Goal: Navigation & Orientation: Understand site structure

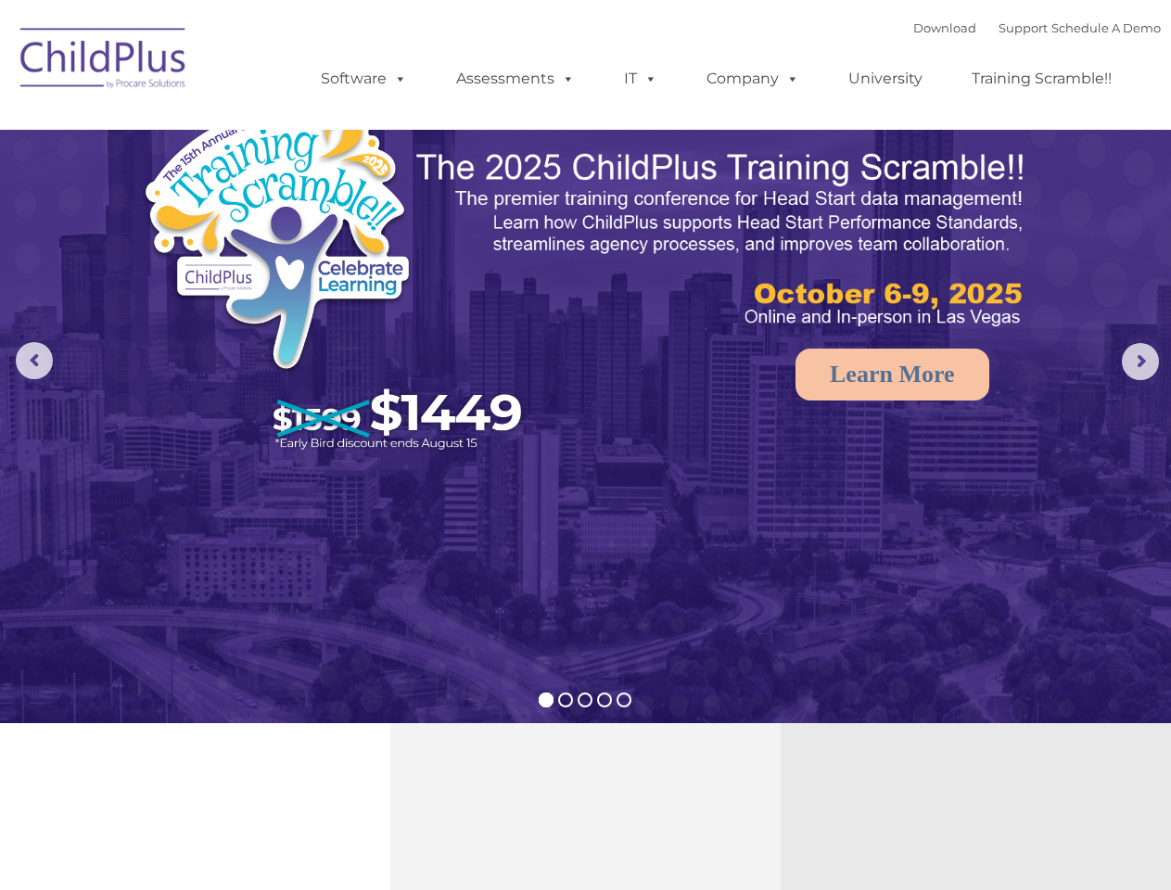
select select "MEDIUM"
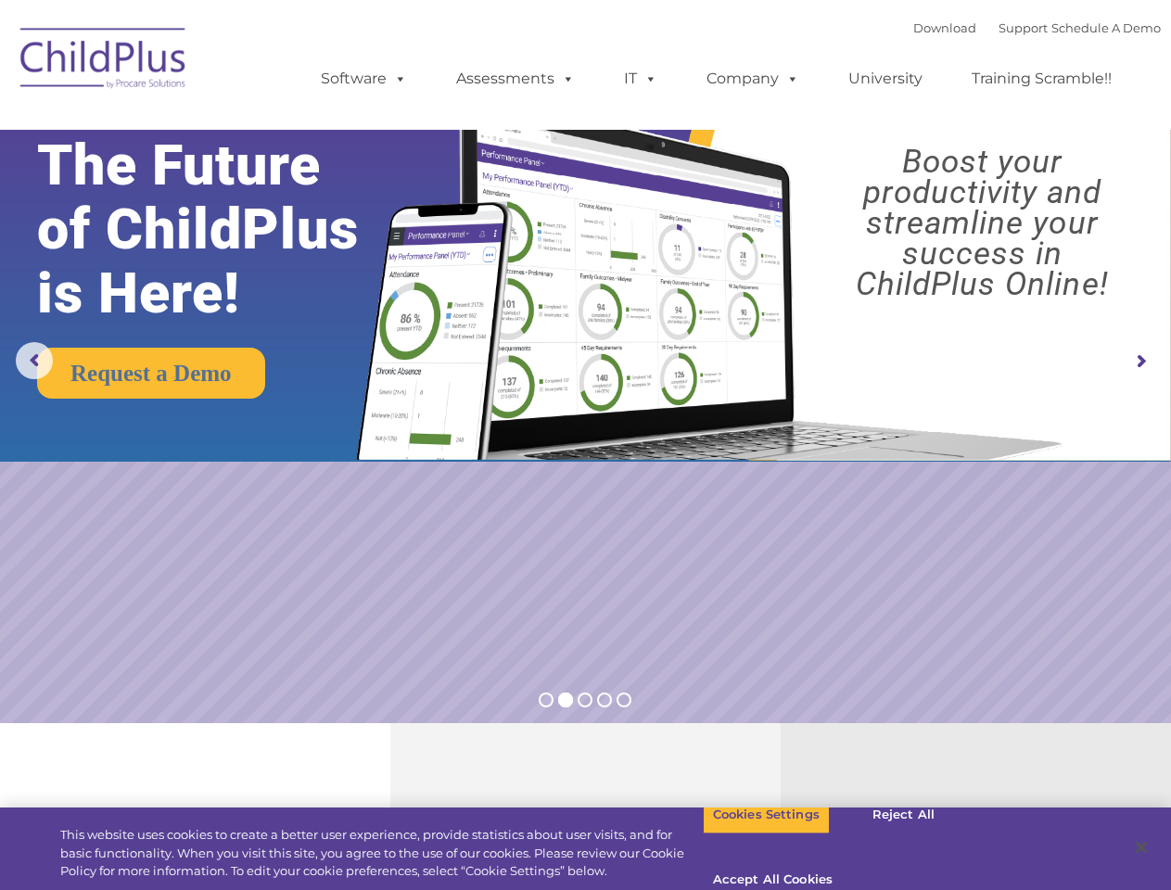
click at [585, 445] on img at bounding box center [706, 261] width 735 height 398
click at [397, 78] on span at bounding box center [397, 79] width 20 height 18
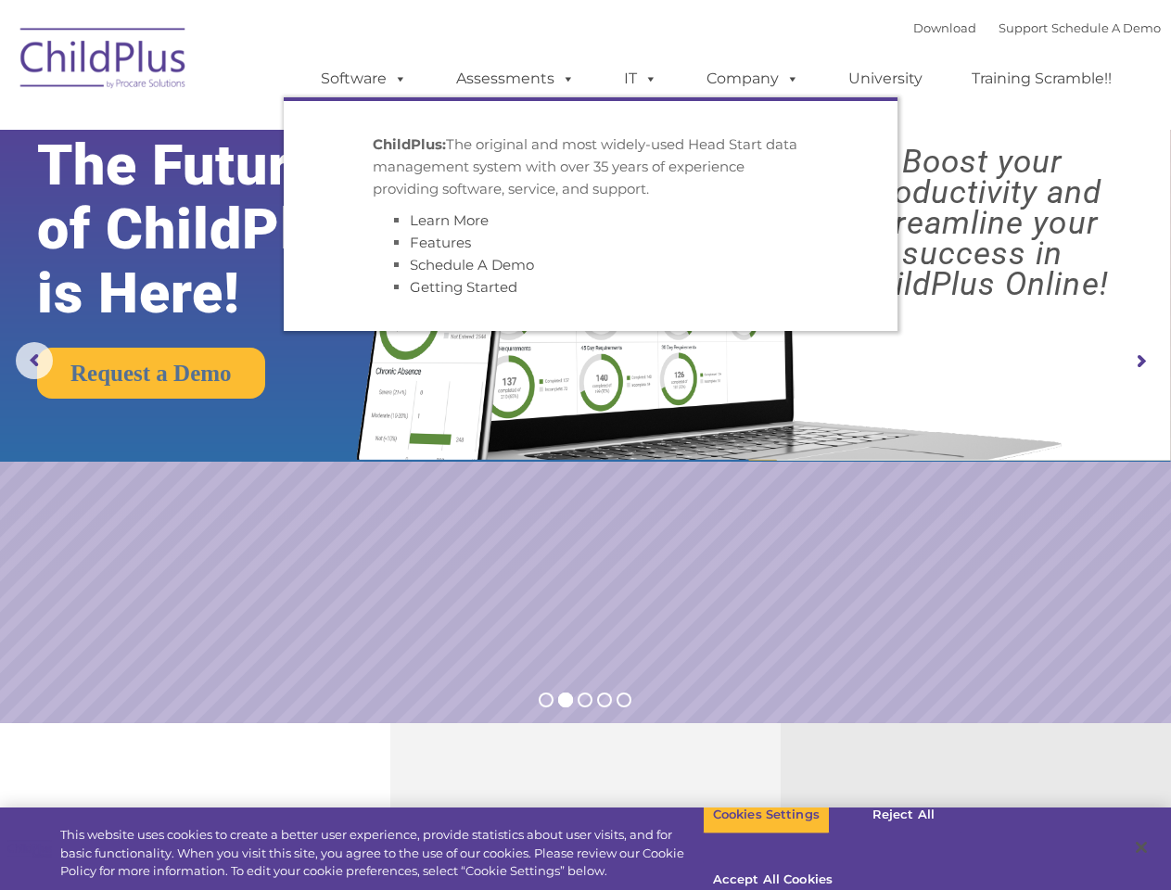
click at [565, 78] on span at bounding box center [565, 79] width 20 height 18
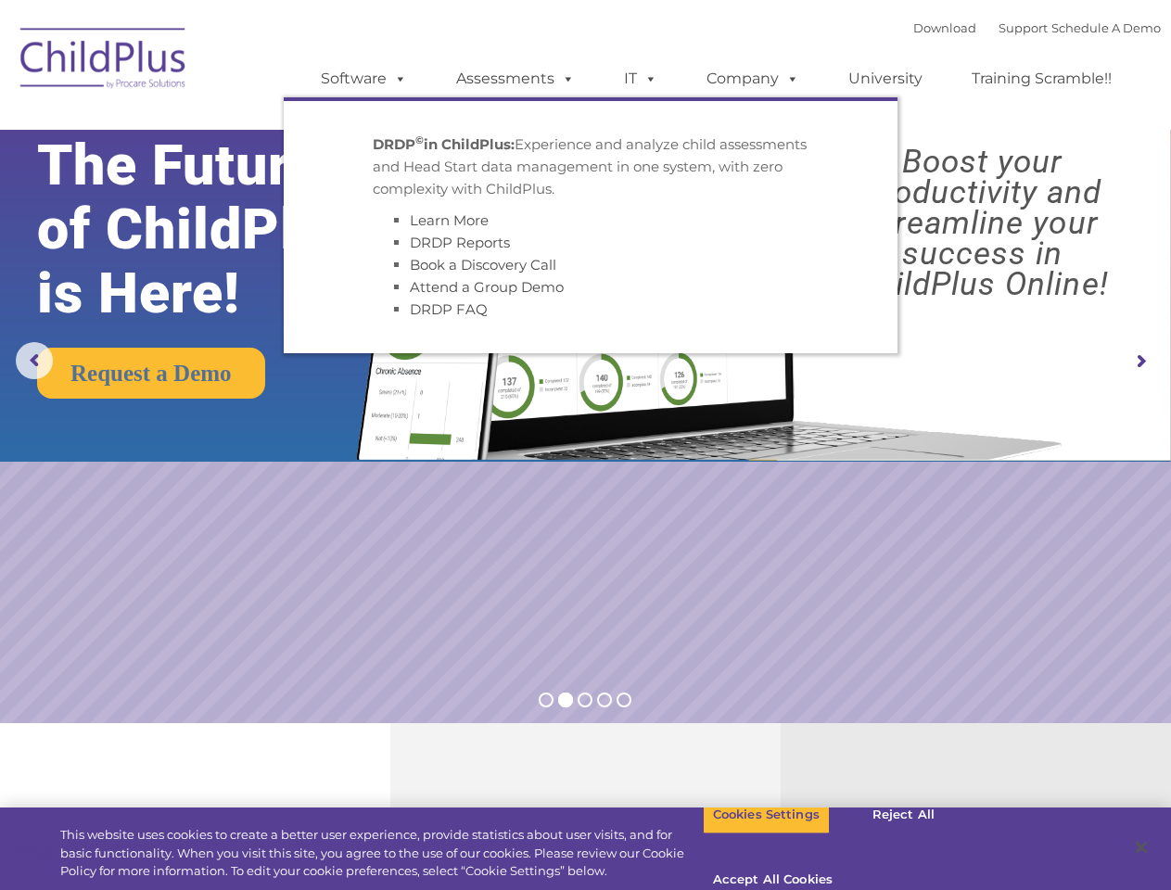
click at [641, 79] on span at bounding box center [647, 79] width 20 height 18
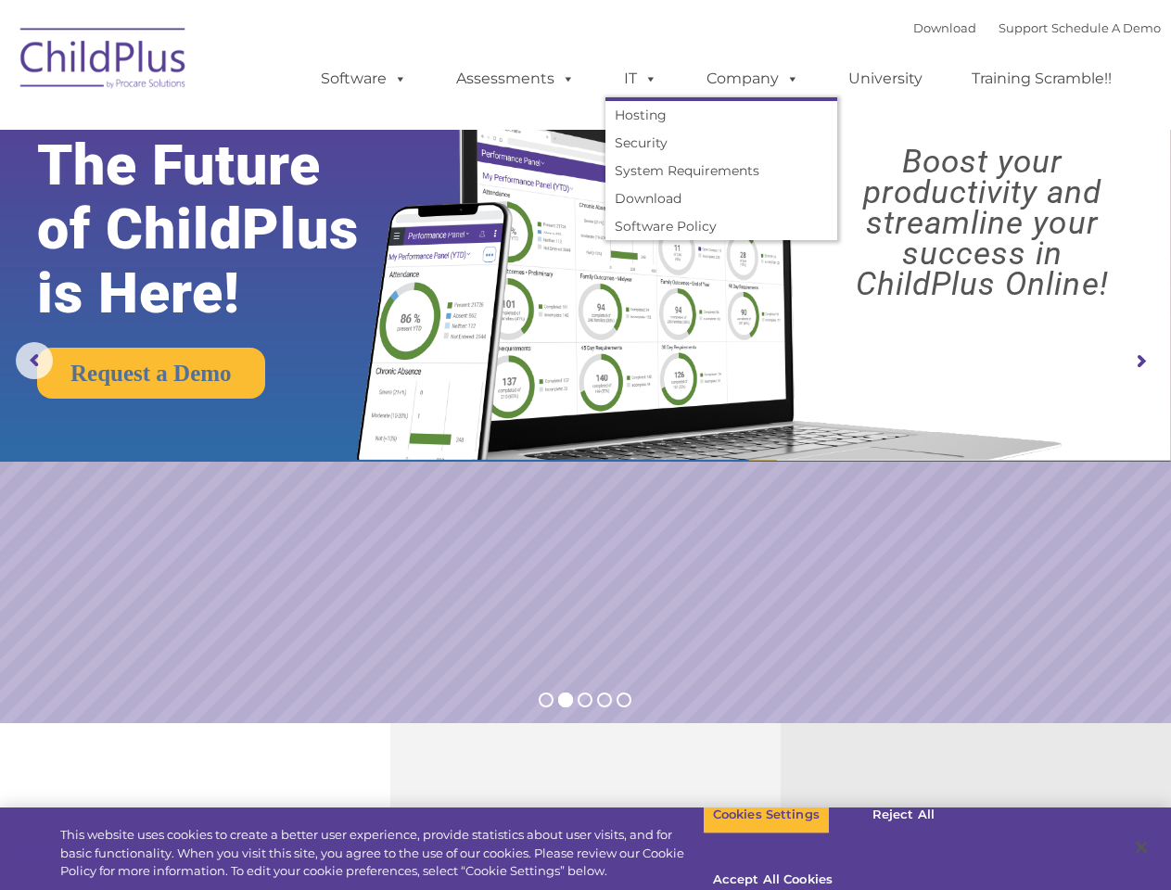
click at [647, 78] on span at bounding box center [647, 79] width 20 height 18
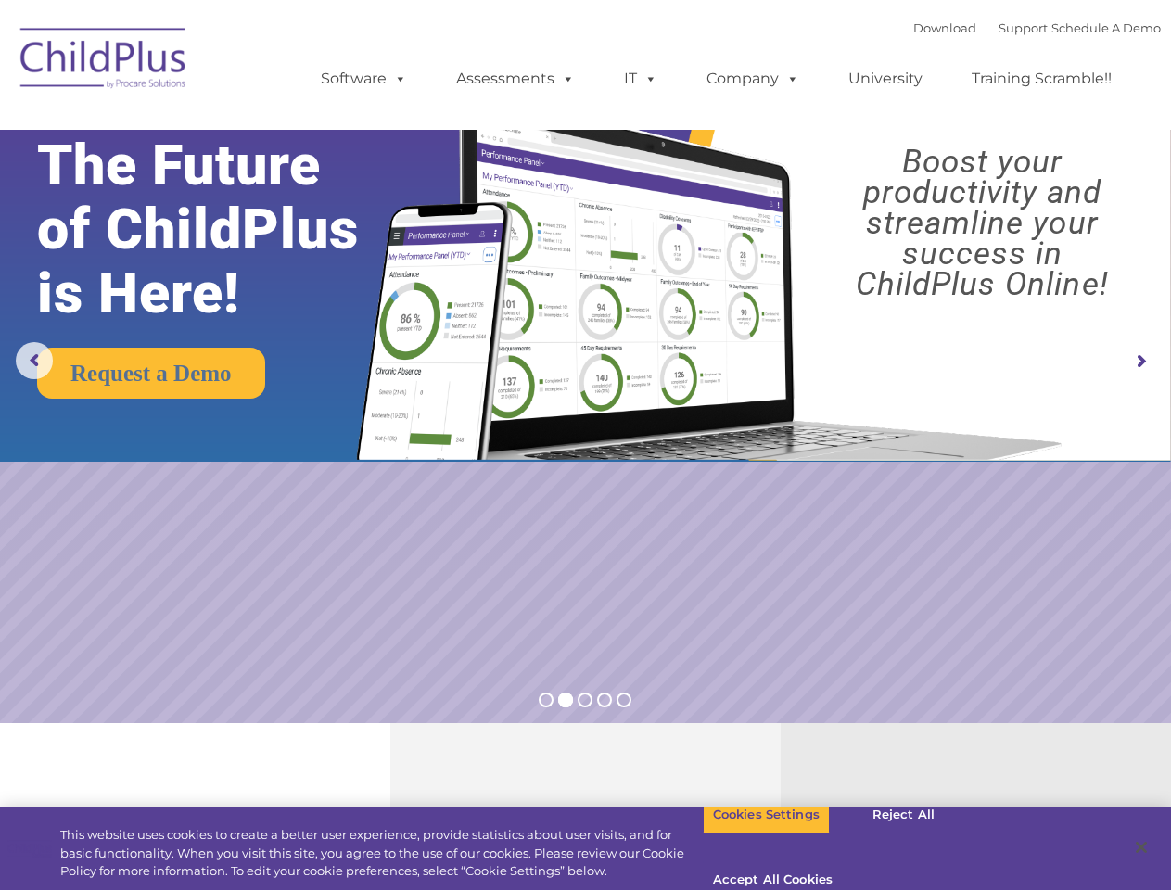
click at [752, 79] on link "Company" at bounding box center [753, 78] width 130 height 37
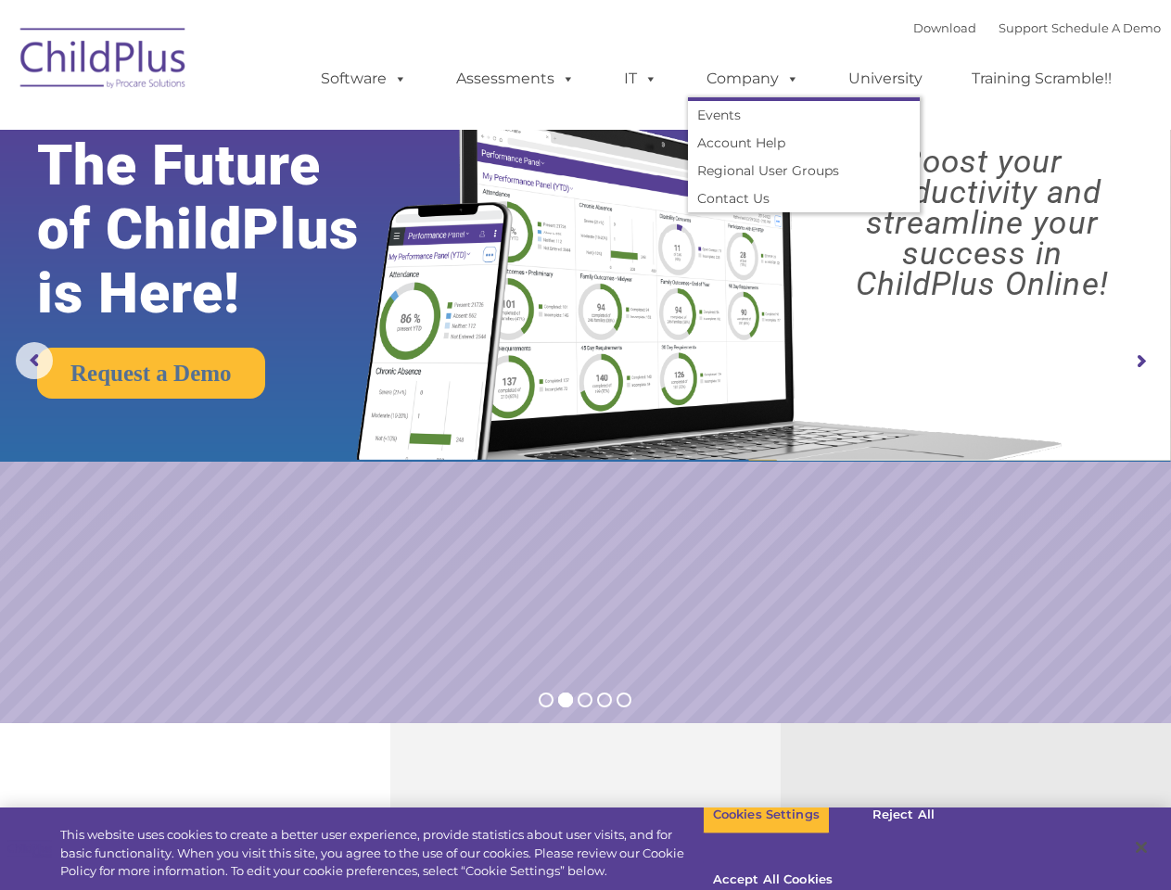
click at [788, 78] on span at bounding box center [789, 79] width 20 height 18
